Goal: Transaction & Acquisition: Book appointment/travel/reservation

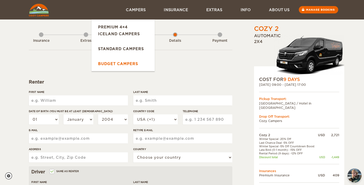
click at [126, 61] on link "Budget Campers" at bounding box center [122, 63] width 63 height 15
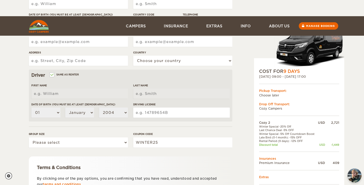
scroll to position [55, 0]
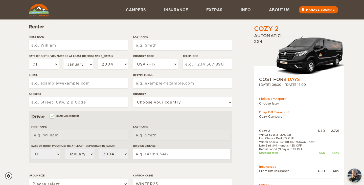
click at [101, 41] on input "First Name" at bounding box center [78, 45] width 99 height 10
type input "Matthew"
type input "Bejarano"
type input "4694277862"
type input "bejarano.matthew@yahoo.com"
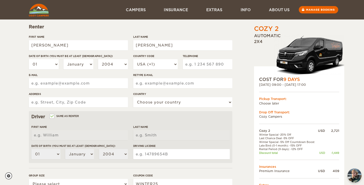
type input "bejarano.matthew@yahoo.com"
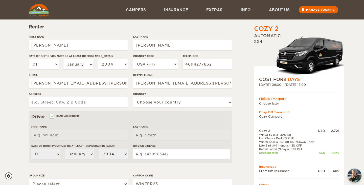
type input "3503 Olivia Dr."
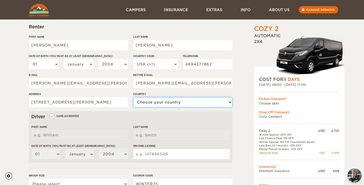
select select "222"
type input "Matthew"
type input "Bejarano"
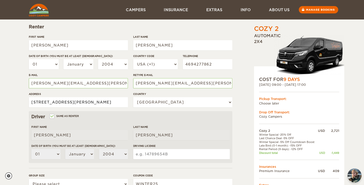
click at [90, 104] on input "3503 Olivia Dr." at bounding box center [78, 102] width 99 height 10
type input "3230 Overland Ave #306"
click at [55, 63] on select "01 02 03 04 05 06 07 08 09 10 11 12 13 14 15 16 17 18 19 20 21 22 23 24 25 26 2…" at bounding box center [44, 64] width 30 height 10
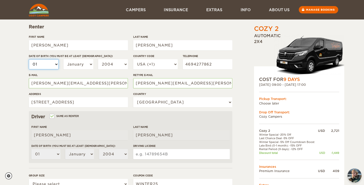
select select "09"
click at [77, 62] on select "January February March April May June July August September October November De…" at bounding box center [78, 64] width 30 height 10
select select "09"
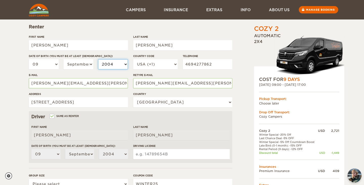
click at [112, 60] on select "2004 2003 2002 2001 2000 1999 1998 1997 1996 1995 1994 1993 1992 1991 1990 1989…" at bounding box center [113, 64] width 30 height 10
select select "2000"
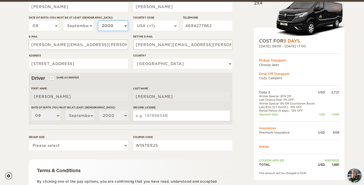
scroll to position [96, 0]
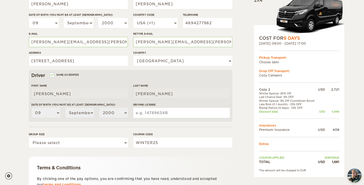
click at [159, 116] on input "Driving License" at bounding box center [181, 113] width 96 height 10
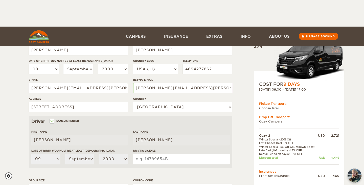
scroll to position [0, 0]
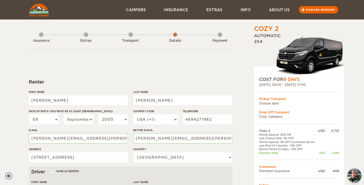
click at [278, 92] on hr at bounding box center [299, 92] width 80 height 0
click at [275, 98] on div "Pickup Transport:" at bounding box center [299, 98] width 80 height 4
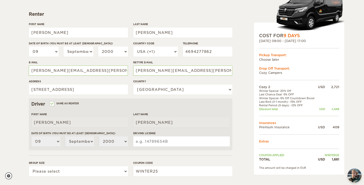
scroll to position [68, 0]
click at [178, 143] on input "Driving License" at bounding box center [181, 141] width 96 height 10
type input "W9662302"
click at [179, 157] on form "Renter First Name Matthew Last Name Bejarano Date of birth (You must be at leas…" at bounding box center [130, 115] width 203 height 266
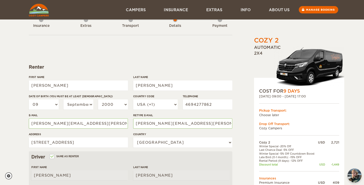
scroll to position [144, 0]
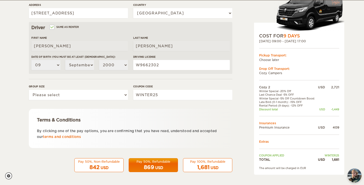
click at [164, 159] on div "Pay 50%, Refundable" at bounding box center [153, 161] width 43 height 4
click at [64, 94] on select "Please select 1 2" at bounding box center [78, 95] width 99 height 10
select select "1"
click at [162, 165] on div "USD" at bounding box center [159, 167] width 8 height 5
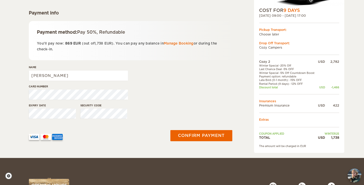
scroll to position [73, 0]
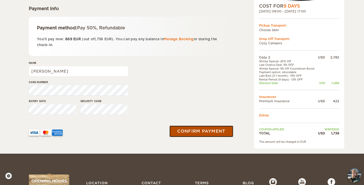
click at [215, 132] on button "Confirm payment" at bounding box center [201, 131] width 64 height 11
